Goal: Book appointment/travel/reservation

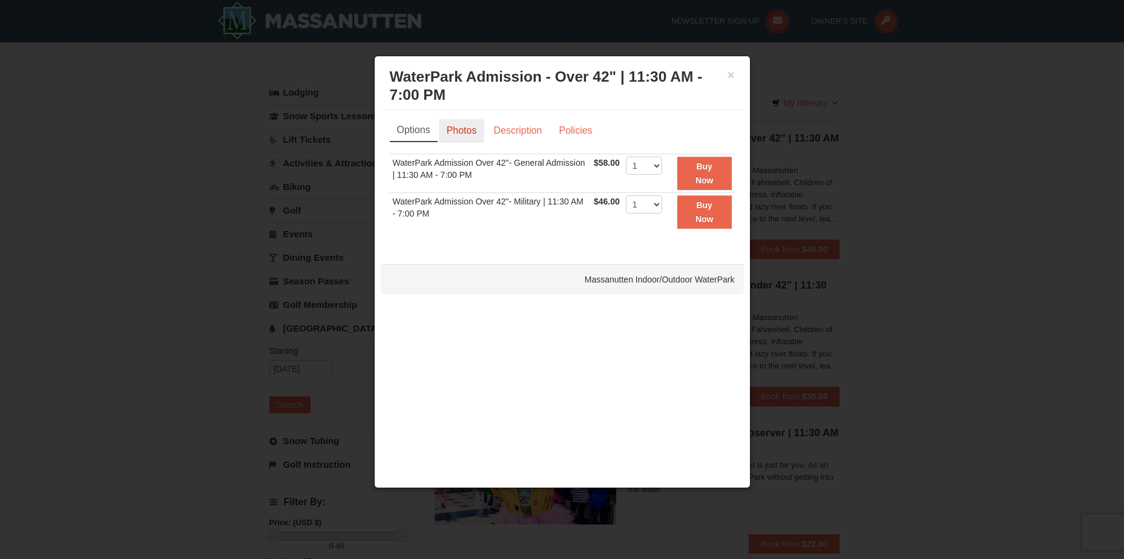
drag, startPoint x: 0, startPoint y: 0, endPoint x: 465, endPoint y: 139, distance: 485.2
click at [465, 139] on link "Photos" at bounding box center [462, 130] width 46 height 23
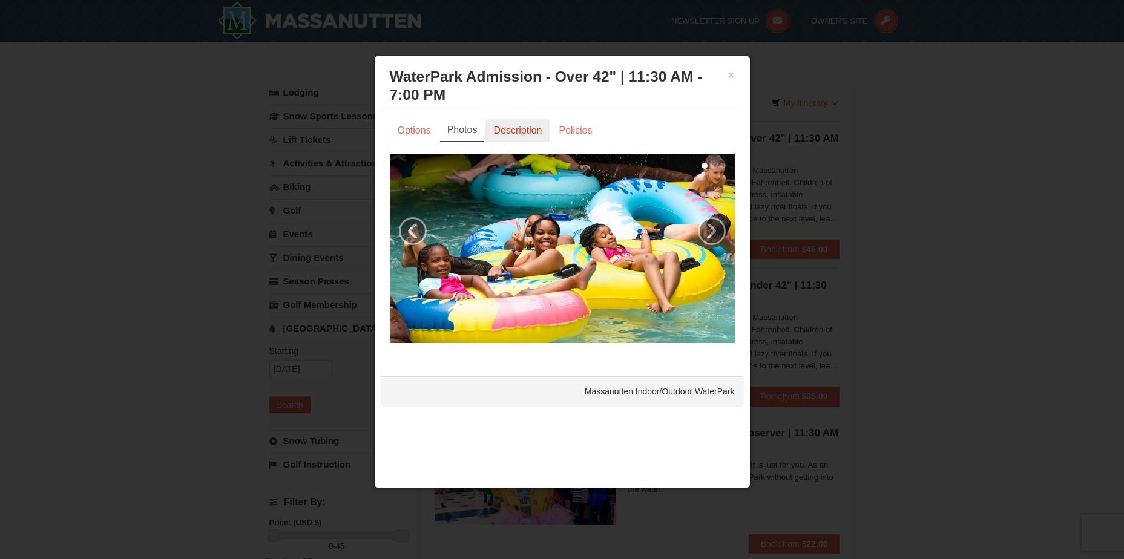
click at [490, 136] on link "Description" at bounding box center [518, 130] width 64 height 23
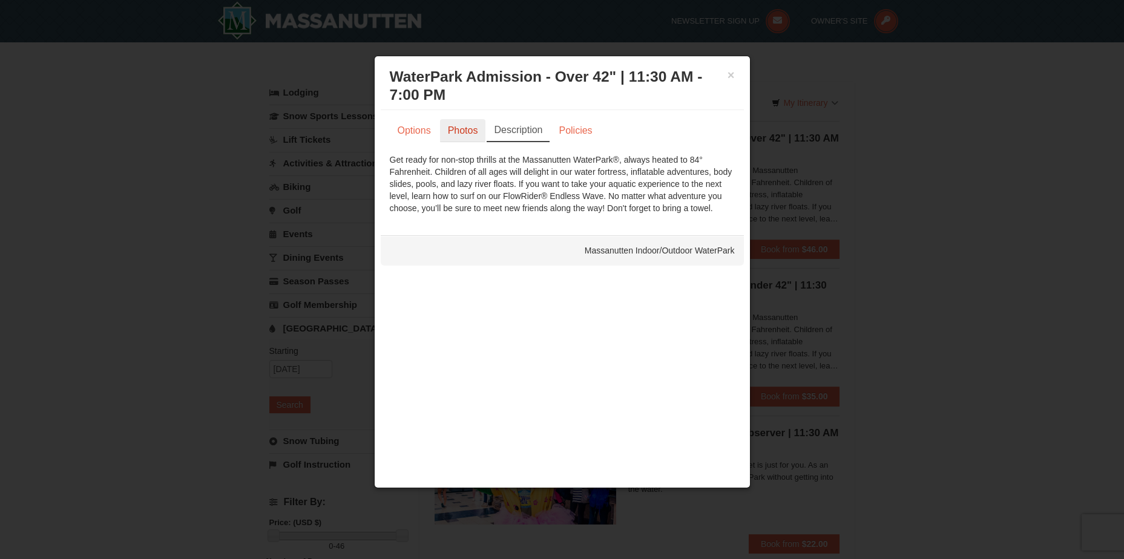
click at [455, 132] on link "Photos" at bounding box center [463, 130] width 46 height 23
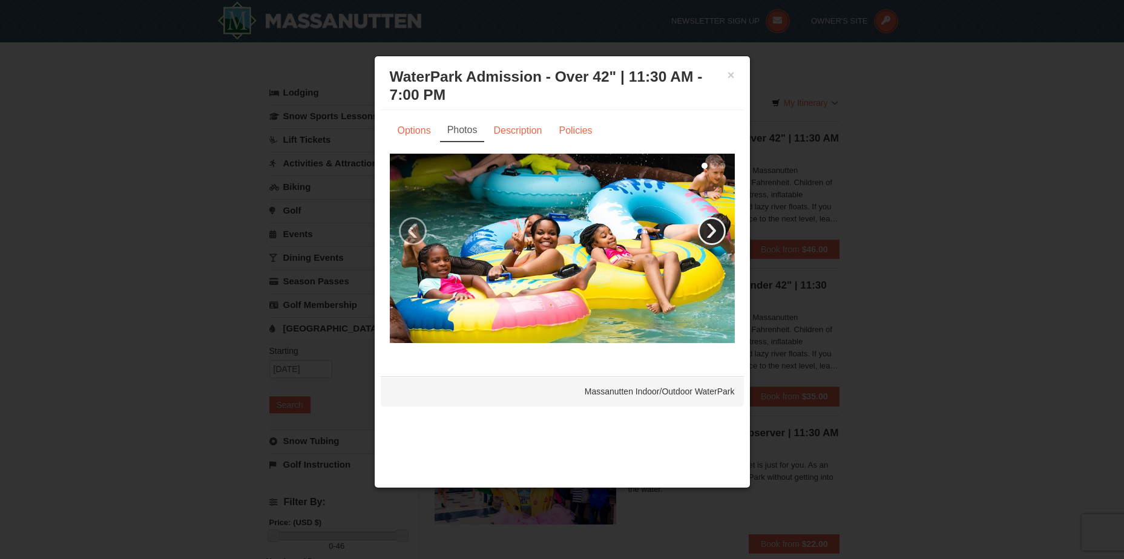
click at [713, 223] on link "›" at bounding box center [712, 231] width 28 height 28
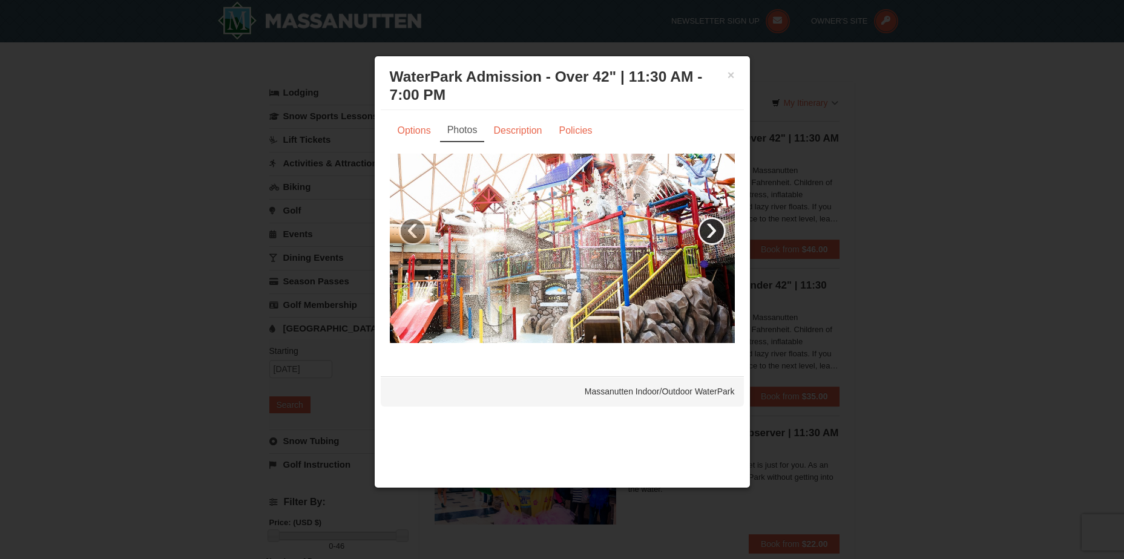
click at [713, 223] on link "›" at bounding box center [712, 231] width 28 height 28
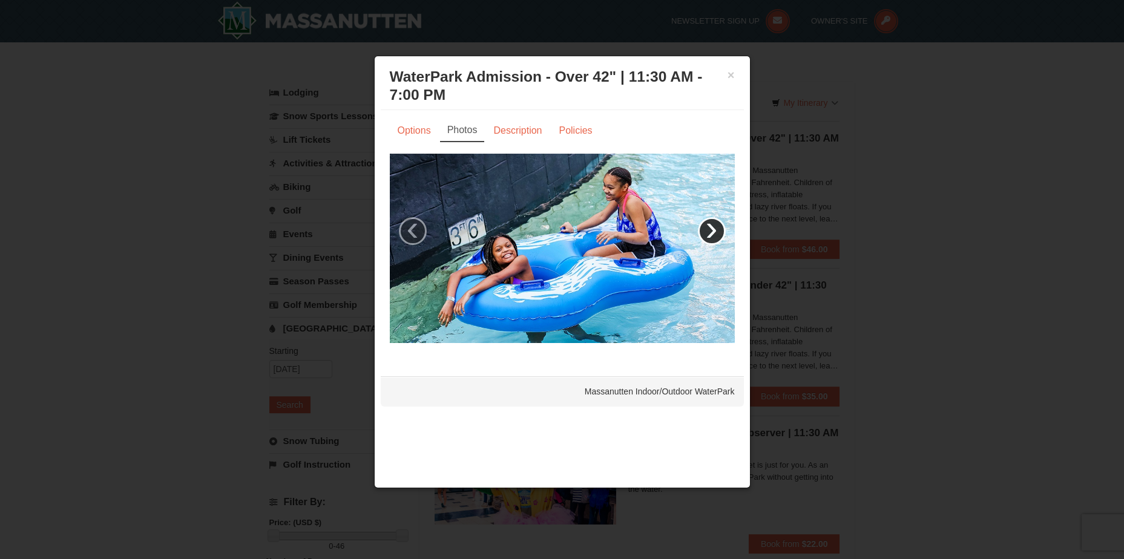
click at [713, 223] on link "›" at bounding box center [712, 231] width 28 height 28
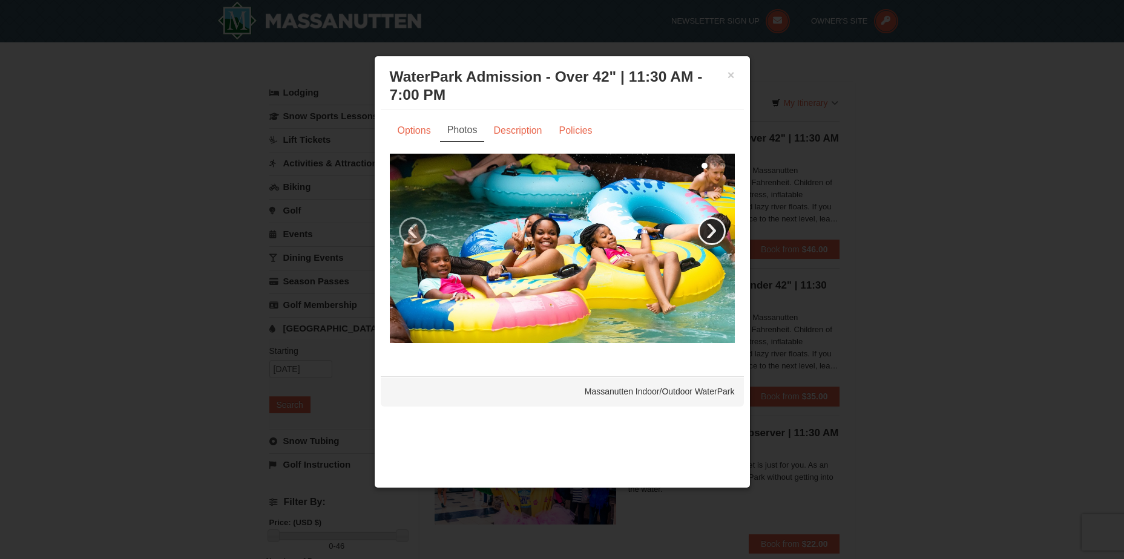
click at [713, 223] on link "›" at bounding box center [712, 231] width 28 height 28
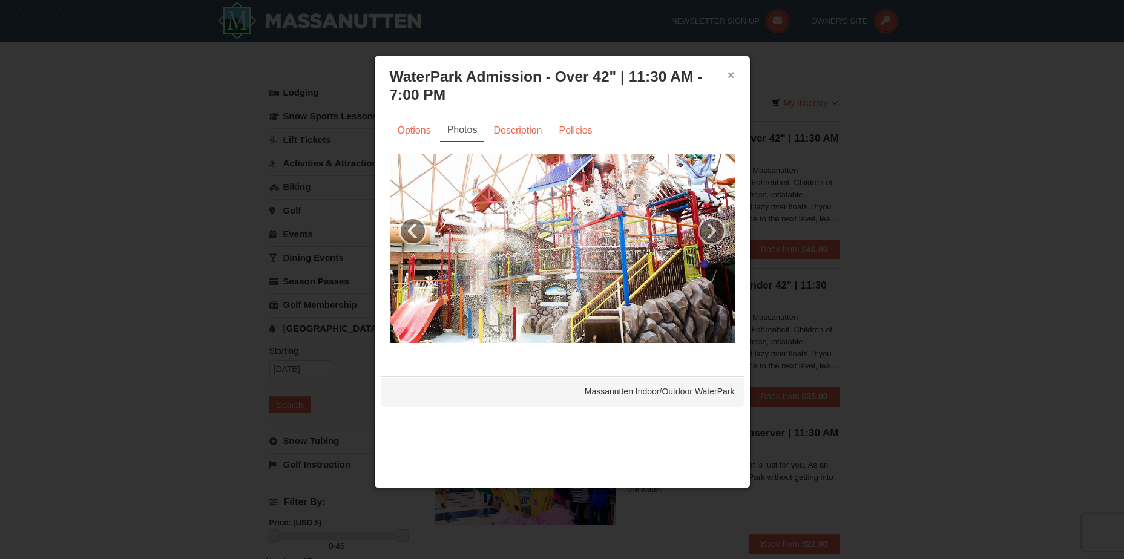
click at [730, 76] on button "×" at bounding box center [731, 75] width 7 height 12
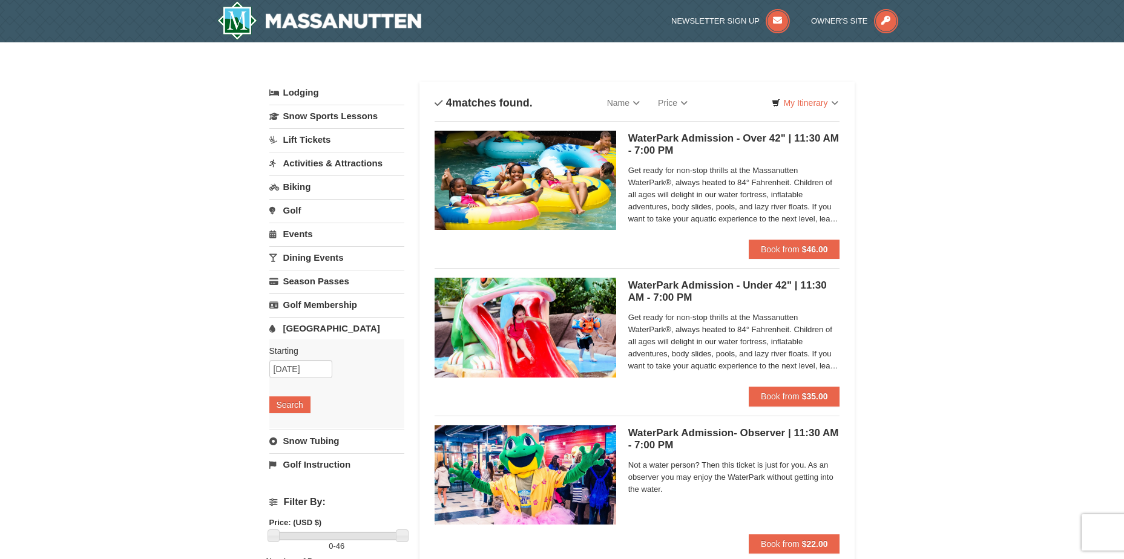
click at [315, 446] on link "Snow Tubing" at bounding box center [336, 441] width 135 height 22
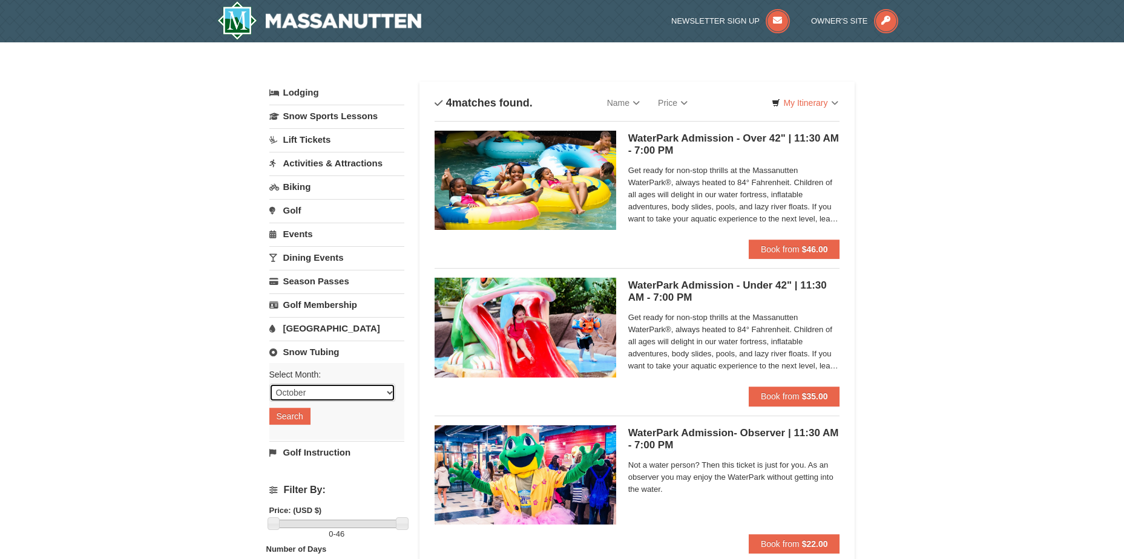
click at [346, 386] on select "October November December January February March April May June July August Sep…" at bounding box center [332, 393] width 126 height 18
select select "11"
click at [269, 384] on select "October November December January February March April May June July August Sep…" at bounding box center [332, 393] width 126 height 18
click at [297, 417] on button "Search" at bounding box center [289, 416] width 41 height 17
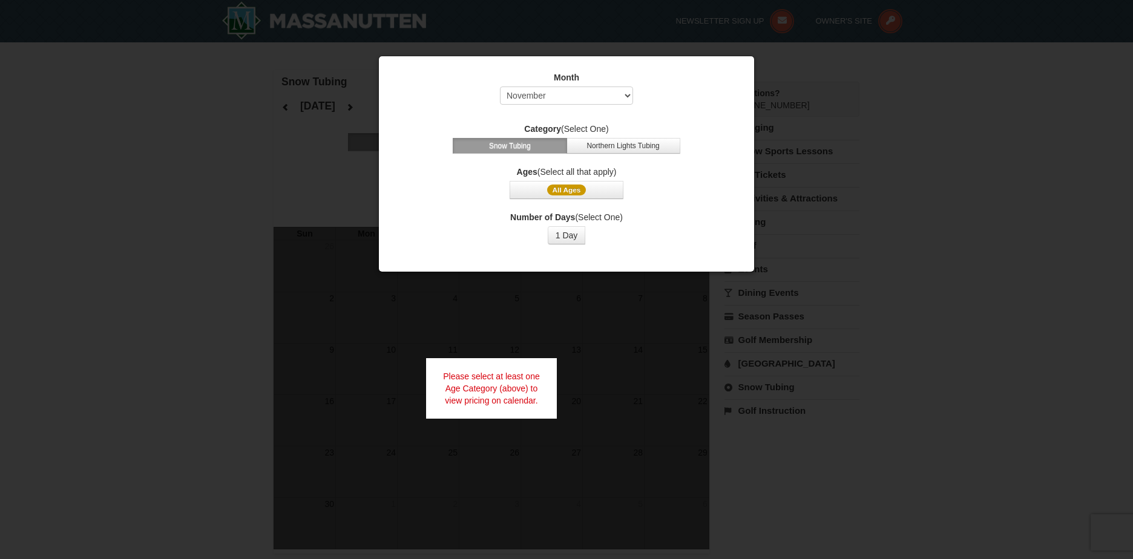
select select "11"
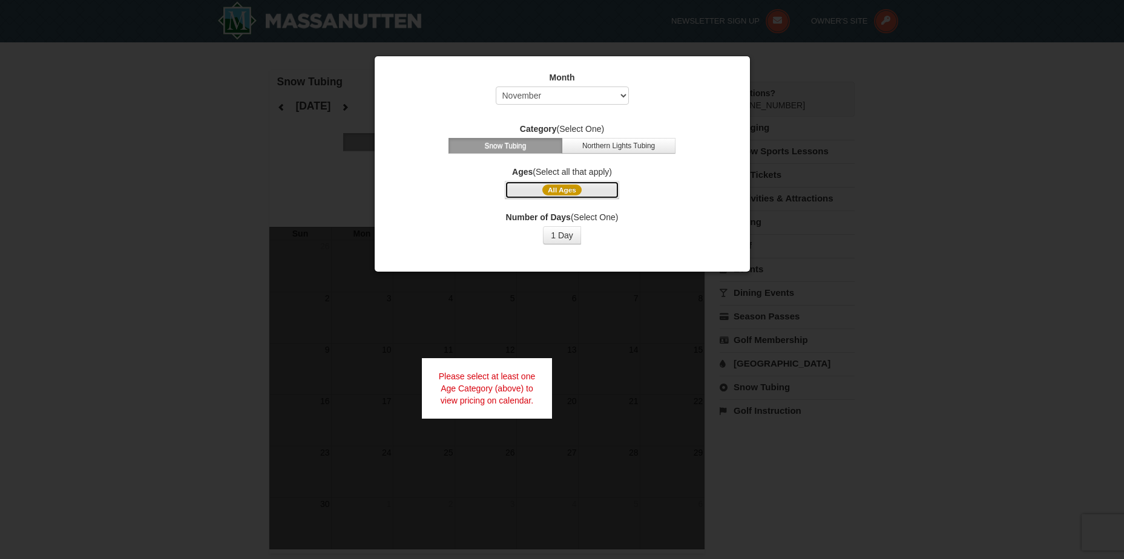
click at [541, 188] on button "All Ages" at bounding box center [562, 190] width 114 height 18
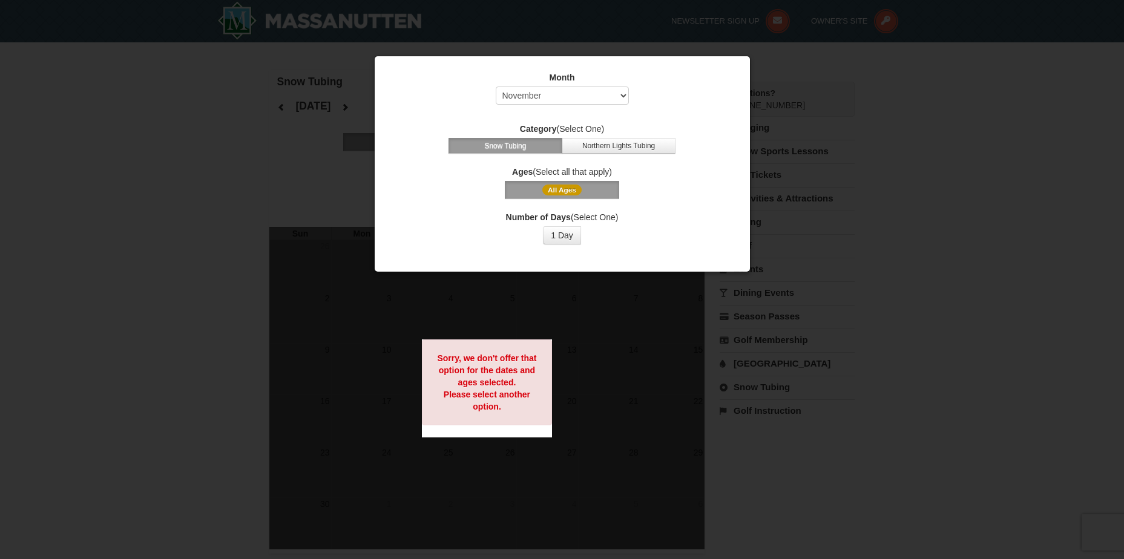
click at [541, 188] on button "All Ages" at bounding box center [562, 190] width 114 height 18
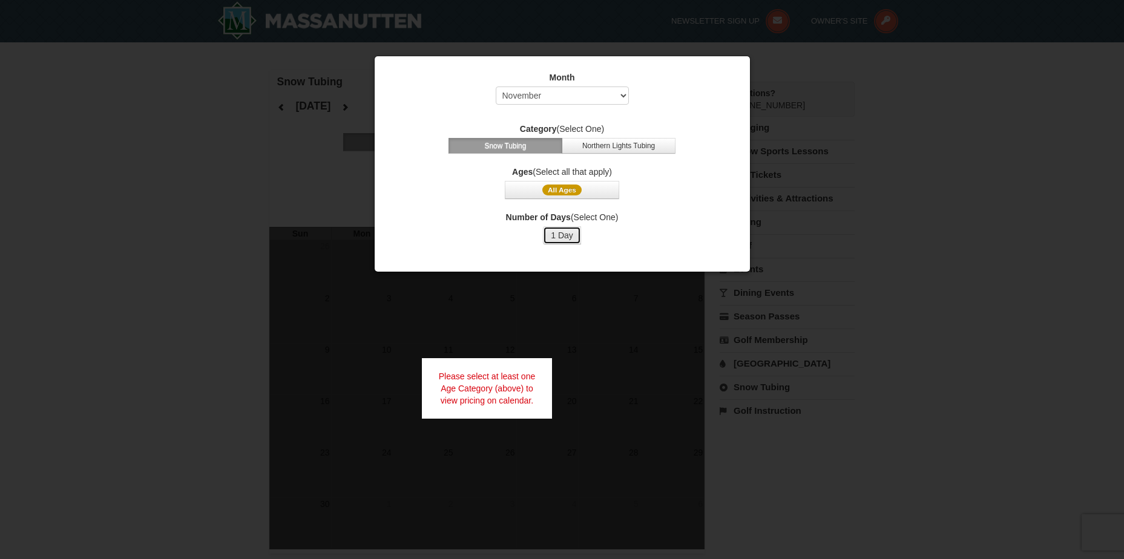
click at [552, 238] on button "1 Day" at bounding box center [562, 235] width 38 height 18
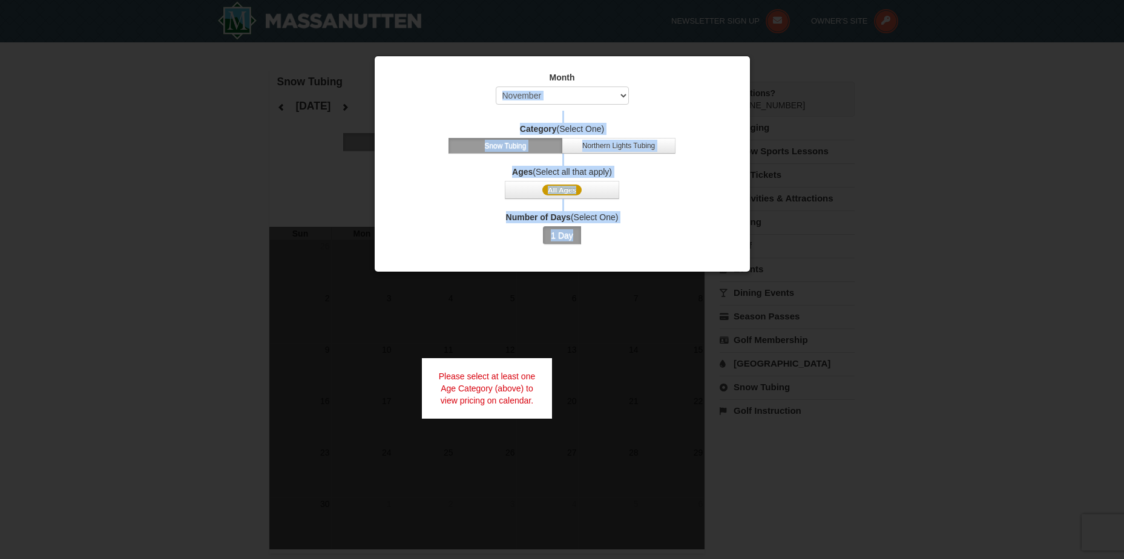
drag, startPoint x: 729, startPoint y: 67, endPoint x: 859, endPoint y: 129, distance: 144.1
click at [859, 129] on body "Browser Not Supported We notice you are using a browser which will not provide …" at bounding box center [562, 442] width 1124 height 884
click at [859, 129] on div at bounding box center [562, 279] width 1124 height 559
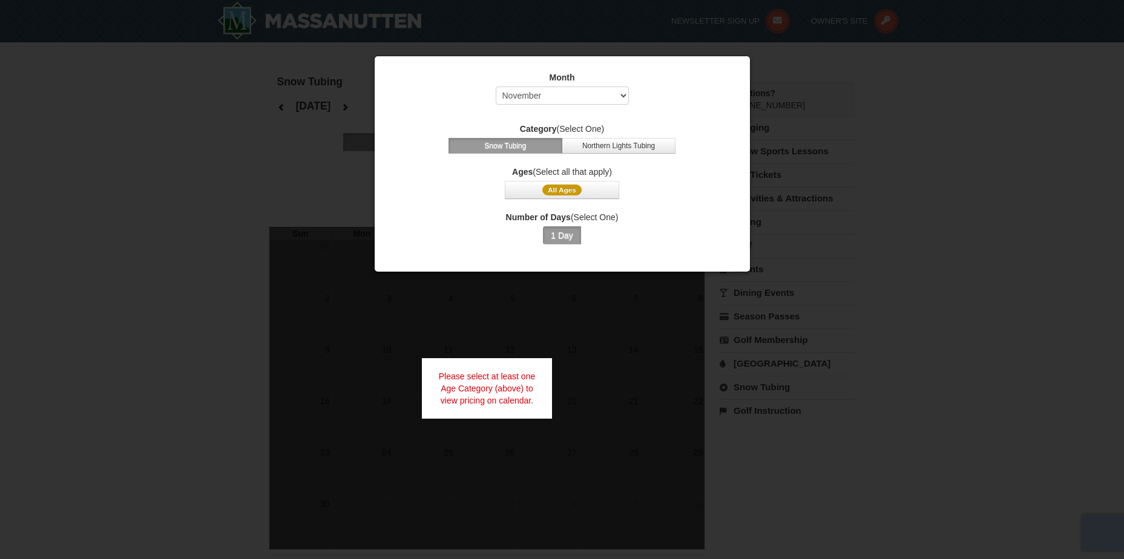
click at [859, 129] on div at bounding box center [562, 279] width 1124 height 559
click at [876, 229] on div at bounding box center [562, 279] width 1124 height 559
click at [641, 148] on button "Northern Lights Tubing" at bounding box center [619, 146] width 114 height 16
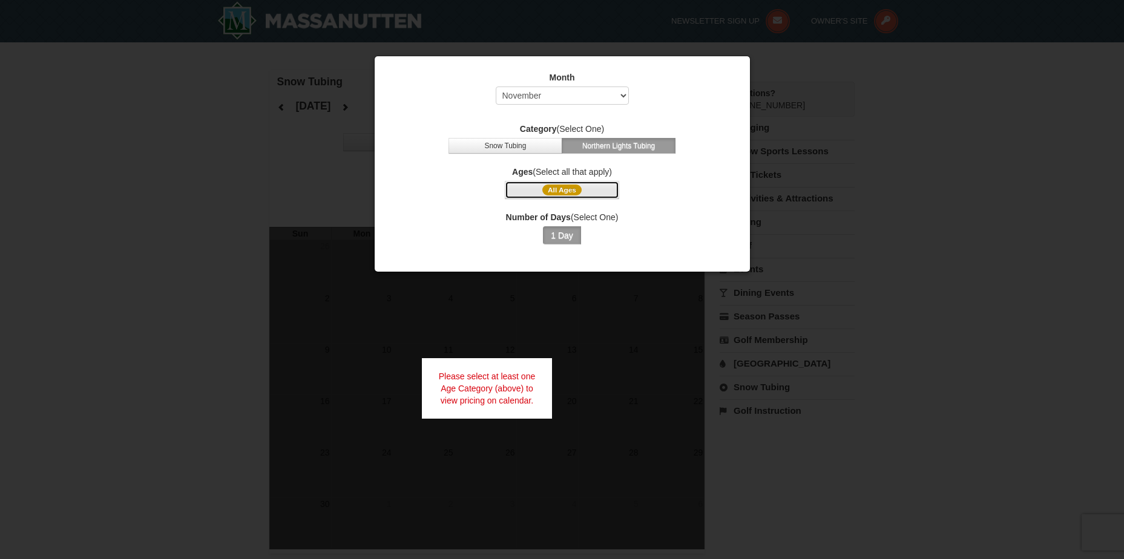
click at [578, 188] on span "All Ages" at bounding box center [562, 190] width 39 height 11
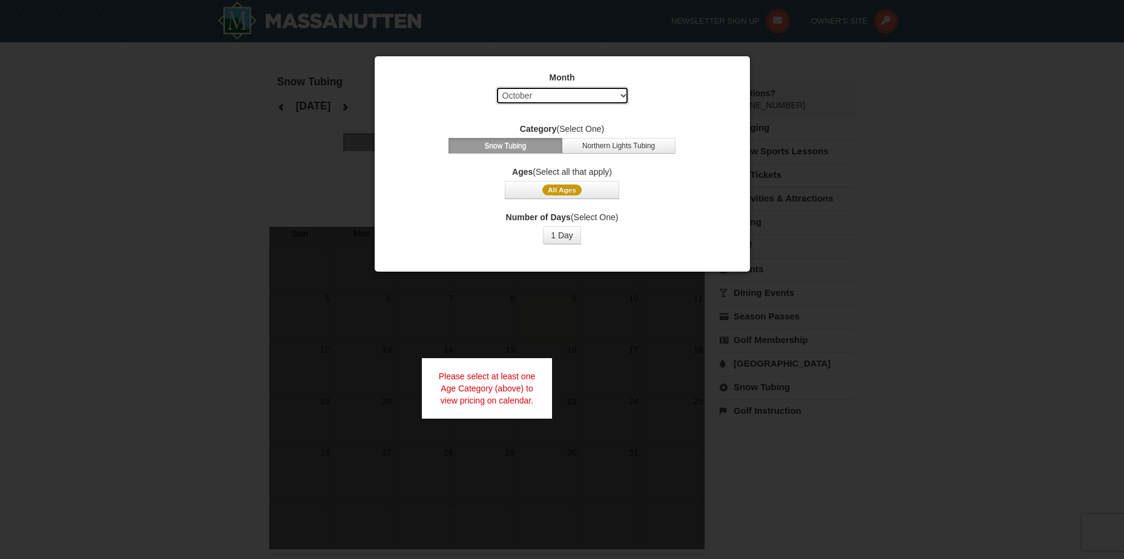
click at [578, 103] on select "Select October November December January February March April May June July Aug…" at bounding box center [562, 96] width 133 height 18
select select "11"
click at [496, 87] on select "Select October November December January February March April May June July Aug…" at bounding box center [562, 96] width 133 height 18
click at [584, 149] on button "Northern Lights Tubing" at bounding box center [619, 146] width 114 height 16
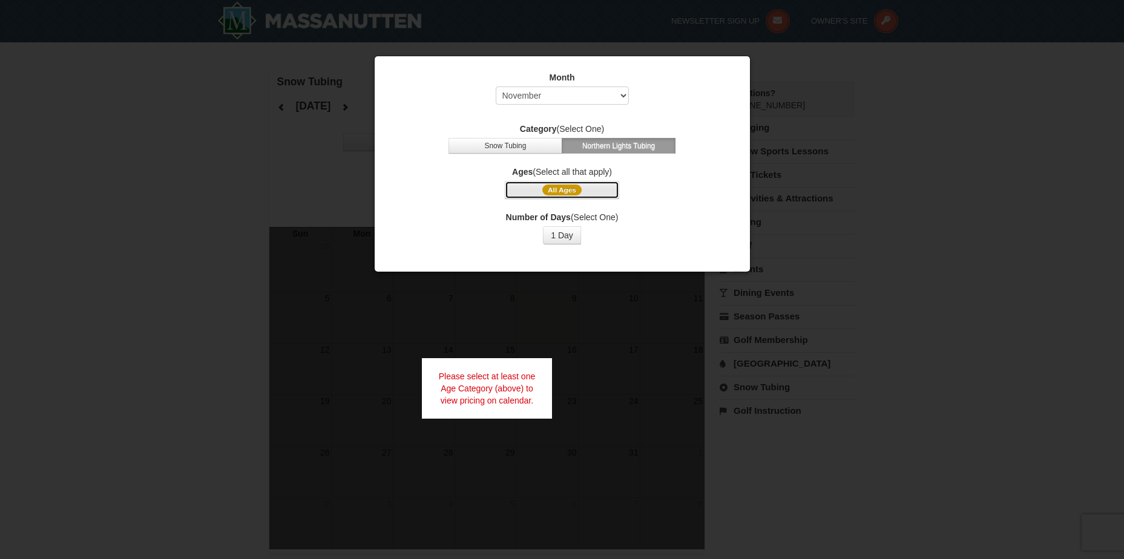
click at [586, 184] on button "All Ages" at bounding box center [562, 190] width 114 height 18
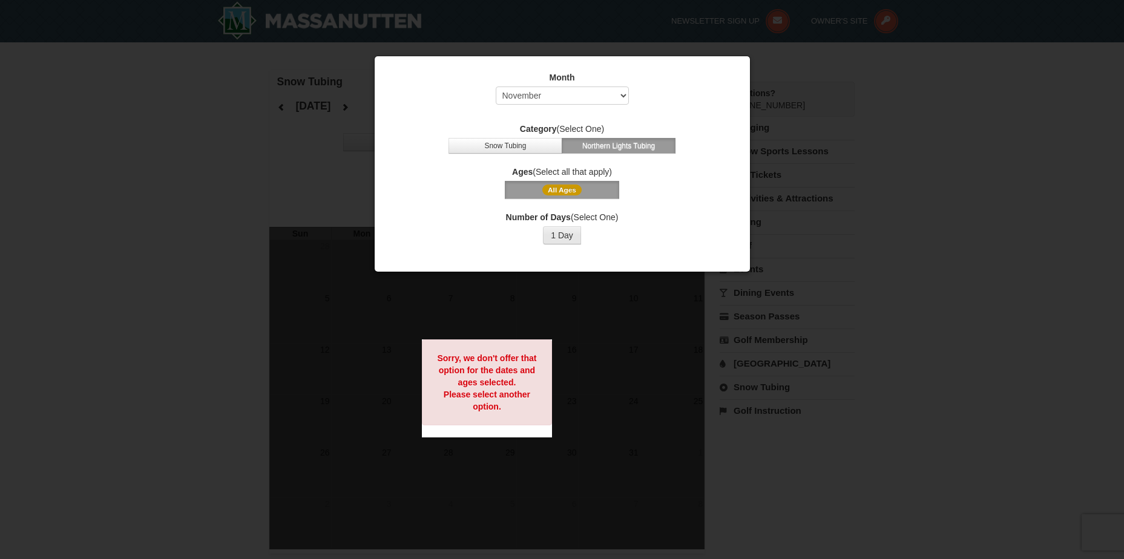
drag, startPoint x: 582, startPoint y: 226, endPoint x: 572, endPoint y: 234, distance: 13.0
click at [572, 234] on div "Number of Days (Select One) 1 Day 2 3 4 5 6 7 8 9 10 11 12 13 14 15" at bounding box center [562, 227] width 345 height 33
click at [572, 234] on button "1 Day" at bounding box center [562, 235] width 38 height 18
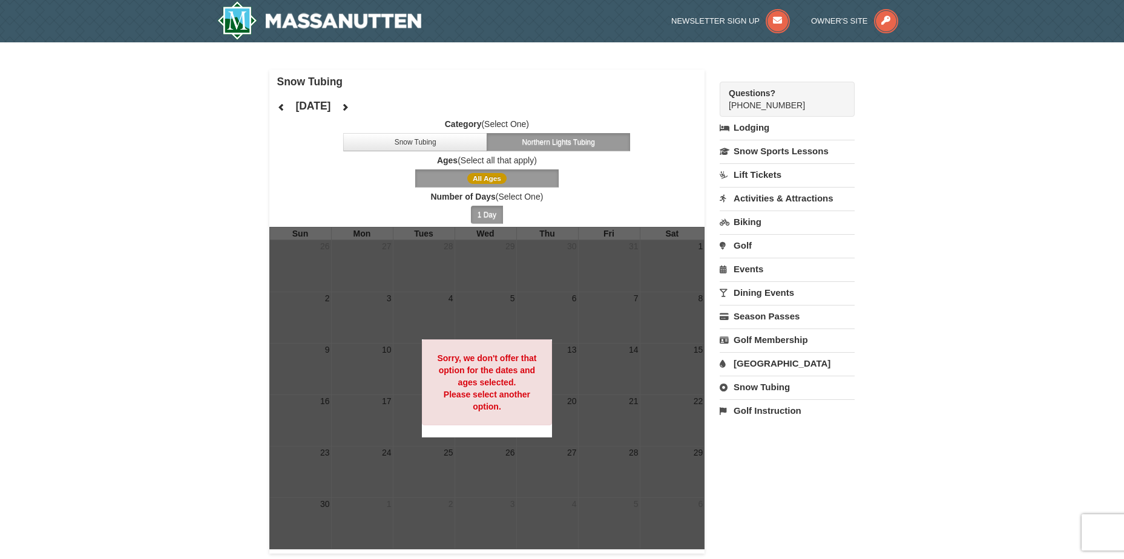
click at [645, 196] on label "Number of Days (Select One)" at bounding box center [487, 197] width 436 height 12
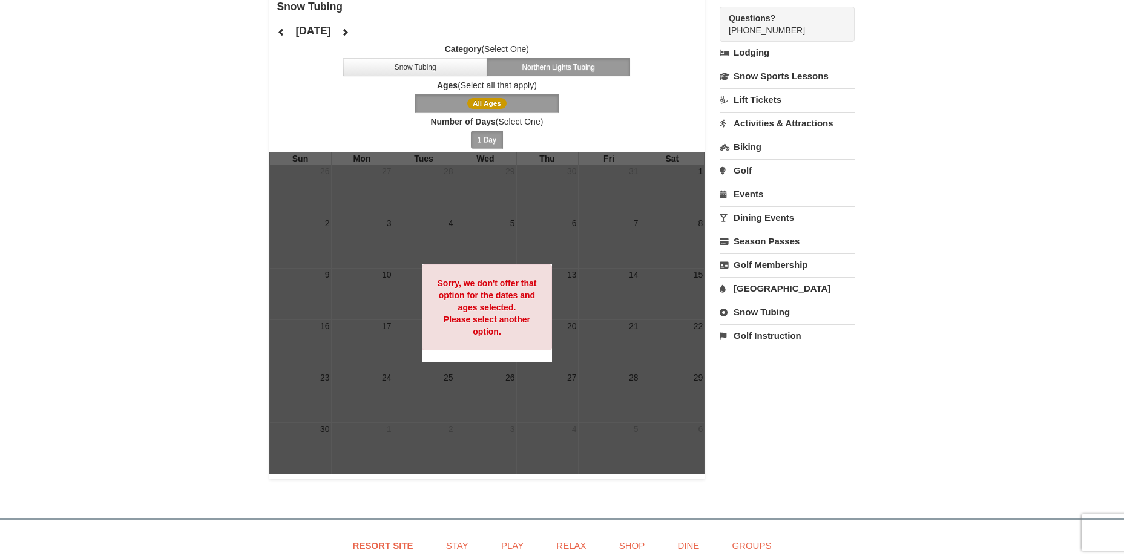
scroll to position [48, 0]
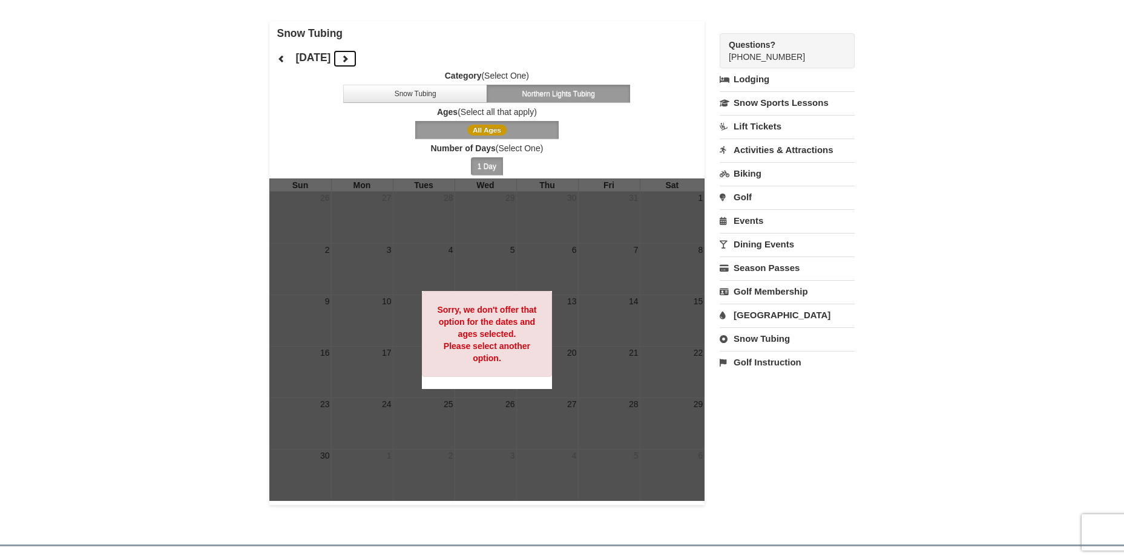
click at [349, 56] on icon at bounding box center [345, 58] width 8 height 8
click at [357, 56] on button at bounding box center [345, 59] width 24 height 18
click at [389, 56] on div "[DATE] Category (Select One) Snow Tubing Northern Lights Tubing Ages (Select al…" at bounding box center [487, 111] width 436 height 133
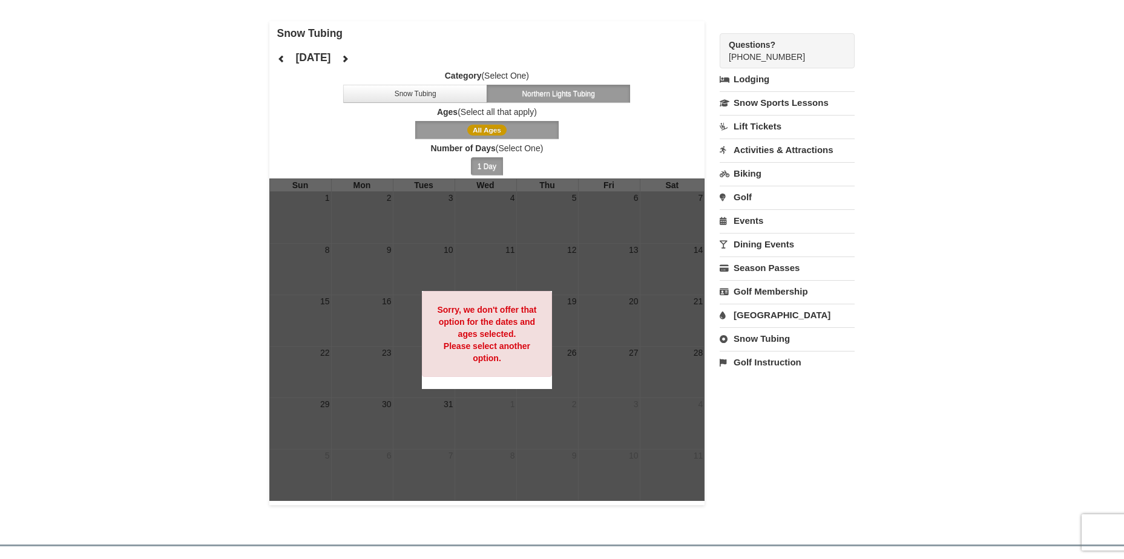
click at [775, 150] on link "Activities & Attractions" at bounding box center [787, 150] width 135 height 22
